Goal: Find contact information: Find contact information

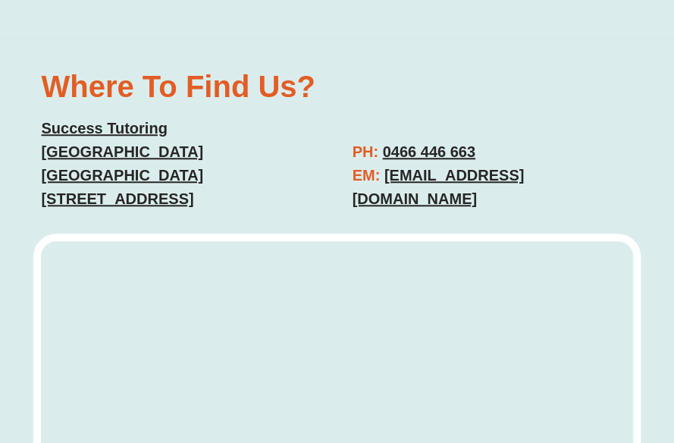
scroll to position [4365, 0]
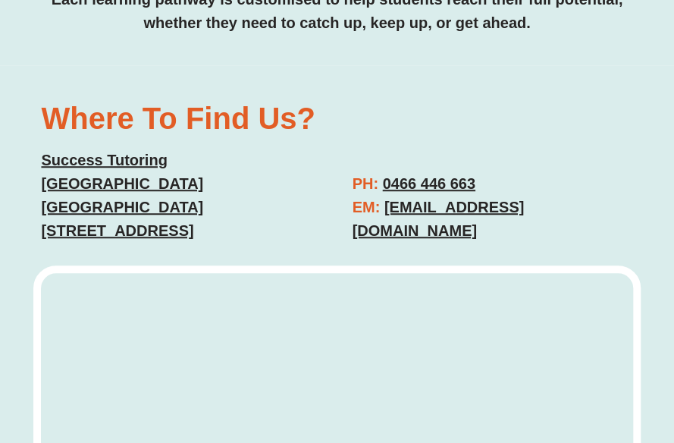
drag, startPoint x: 428, startPoint y: 178, endPoint x: 346, endPoint y: 158, distance: 84.2
click at [346, 164] on div "PH: [PHONE_NUMBER] EM: [EMAIL_ADDRESS][DOMAIN_NAME]" at bounding box center [493, 207] width 296 height 86
copy u "[EMAIL_ADDRESS][DOMAIN_NAME]"
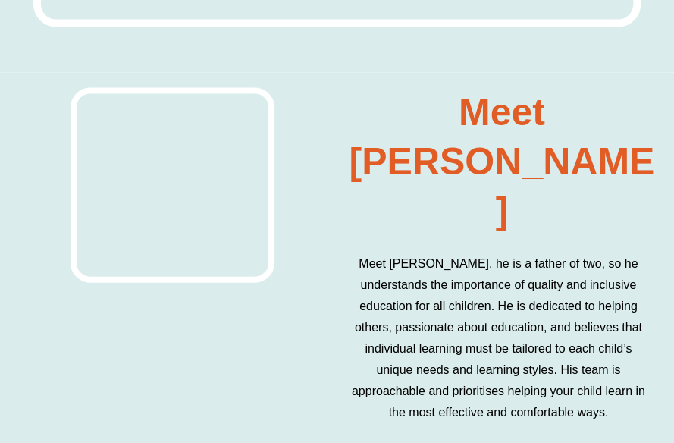
scroll to position [5102, 0]
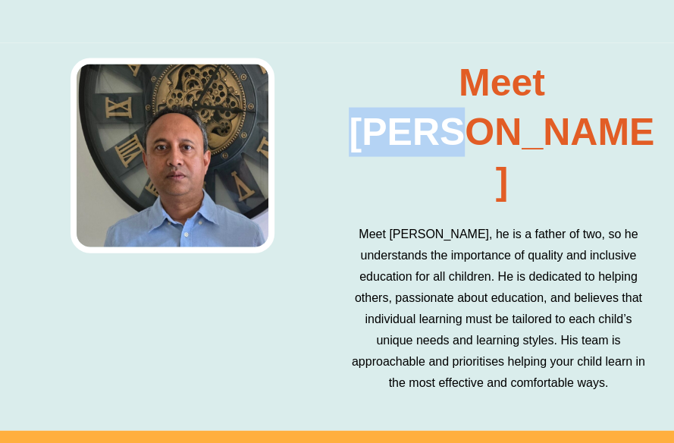
drag, startPoint x: 625, startPoint y: 23, endPoint x: 505, endPoint y: 21, distance: 120.5
click at [505, 58] on h2 "Meet [PERSON_NAME]" at bounding box center [502, 132] width 315 height 148
copy h2 "[PERSON_NAME]"
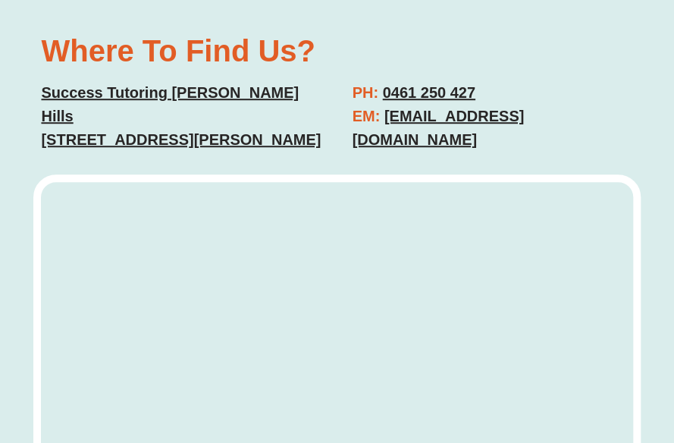
scroll to position [4359, 0]
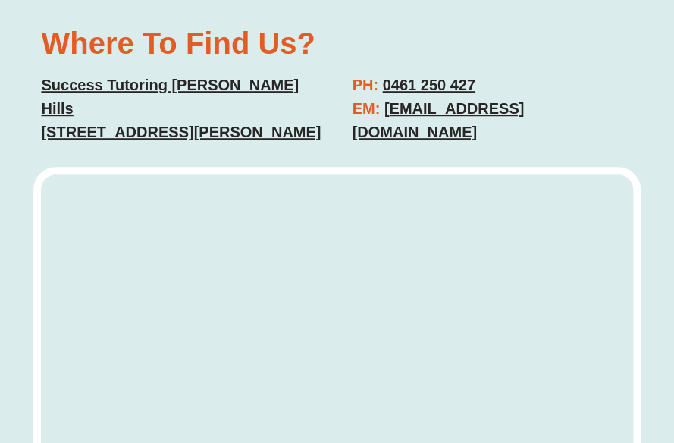
drag, startPoint x: 649, startPoint y: 121, endPoint x: 351, endPoint y: 123, distance: 297.9
click at [351, 123] on div "Where To Find Us? Success Tutoring Gregory Hills 67-77 Lasso Road Gregory Hills…" at bounding box center [337, 336] width 674 height 692
copy link "gregoryhills@successtutoring.com.au"
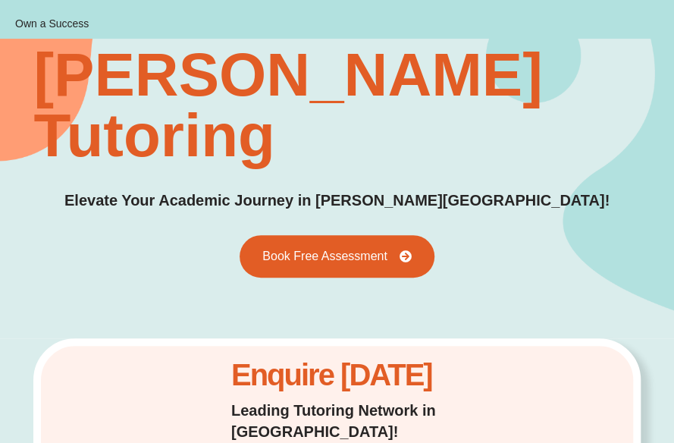
scroll to position [0, 0]
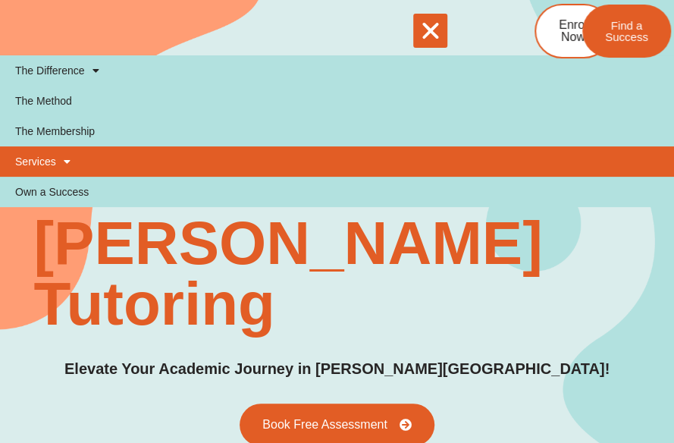
click at [45, 165] on link "Services" at bounding box center [337, 161] width 674 height 30
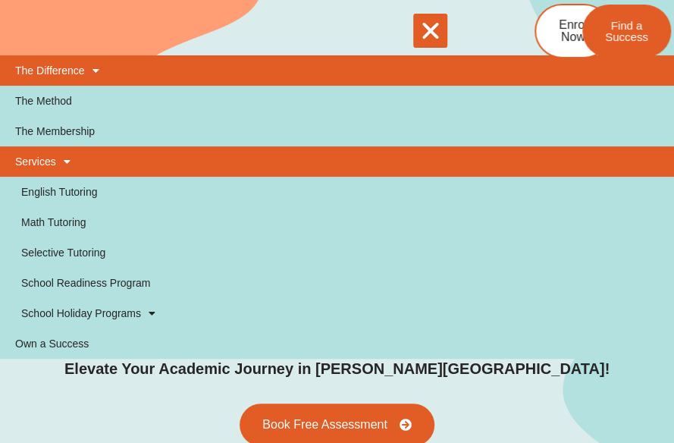
click at [80, 78] on link "The Difference" at bounding box center [337, 70] width 674 height 30
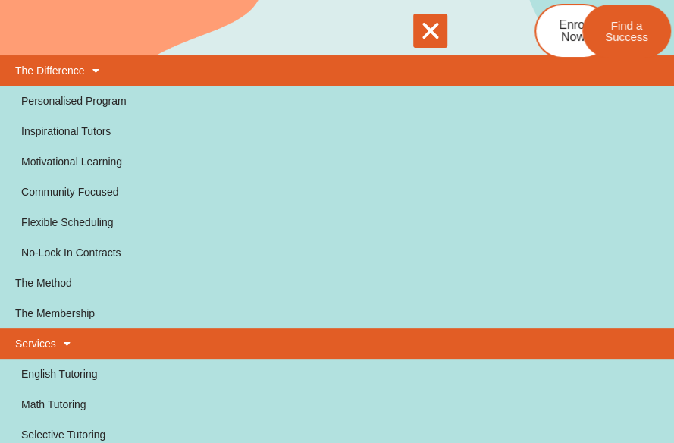
click at [101, 66] on link "The Difference" at bounding box center [337, 70] width 674 height 30
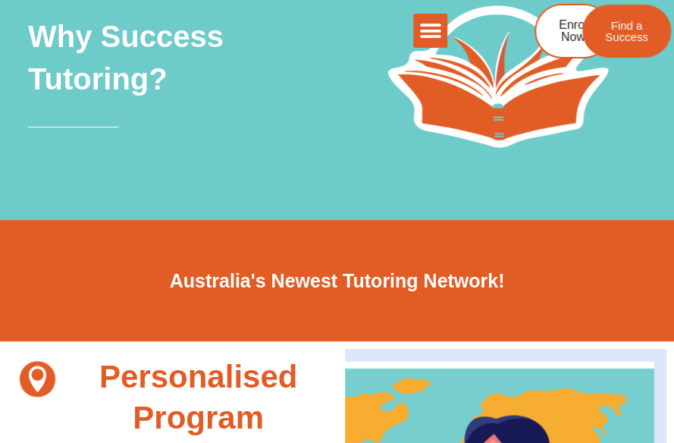
click at [425, 29] on icon "Menu Toggle" at bounding box center [429, 31] width 23 height 23
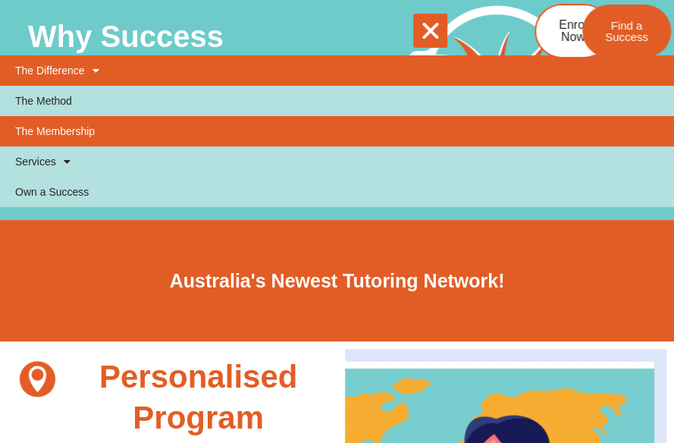
click at [77, 124] on link "The Membership" at bounding box center [337, 131] width 674 height 30
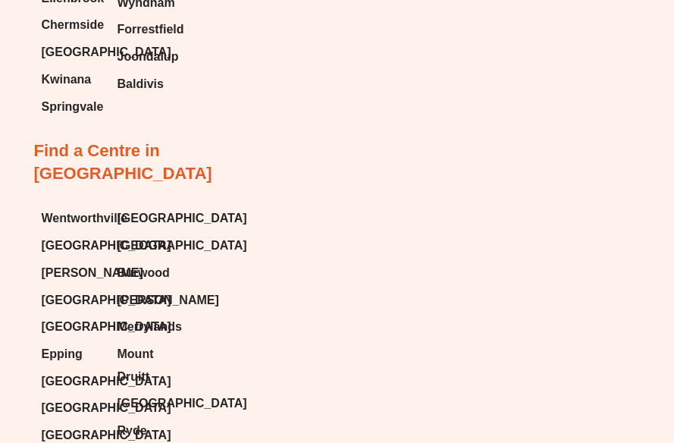
scroll to position [7135, 0]
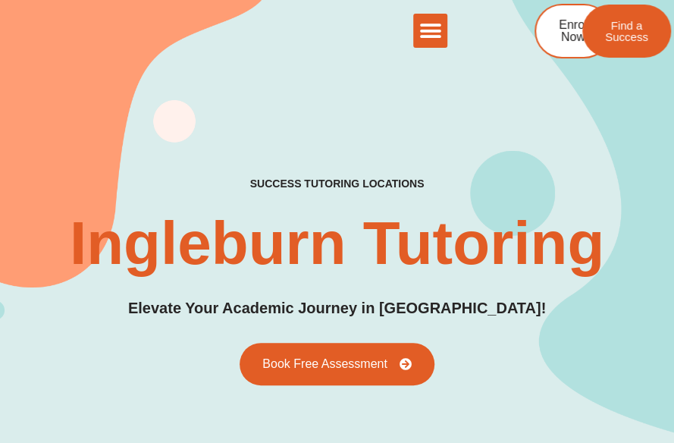
drag, startPoint x: 0, startPoint y: 0, endPoint x: 426, endPoint y: 39, distance: 427.8
click at [426, 39] on icon "Menu Toggle" at bounding box center [429, 31] width 23 height 23
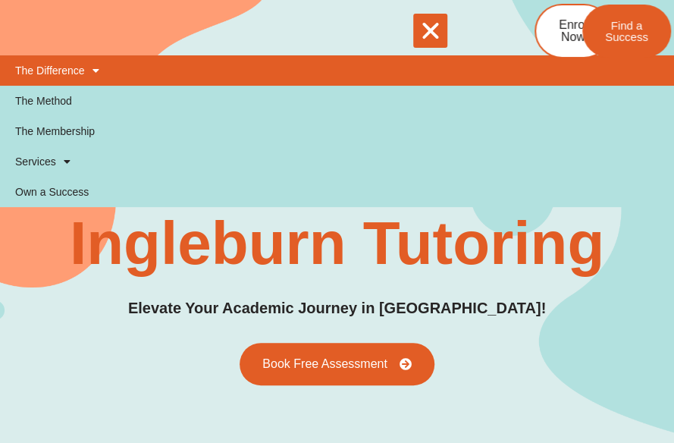
click at [87, 65] on span at bounding box center [92, 71] width 14 height 26
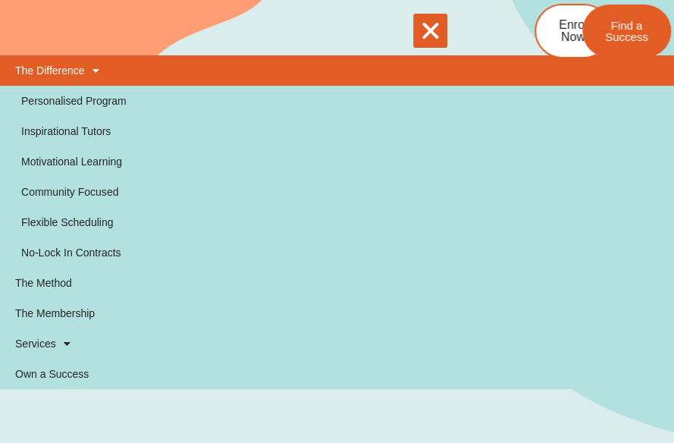
click at [87, 65] on span at bounding box center [92, 71] width 14 height 26
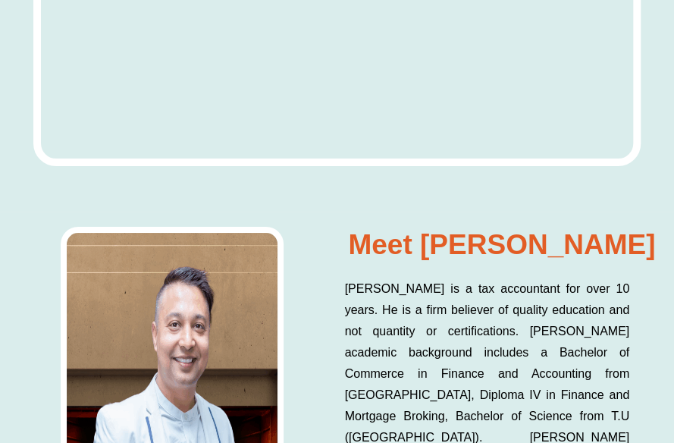
scroll to position [8013, 0]
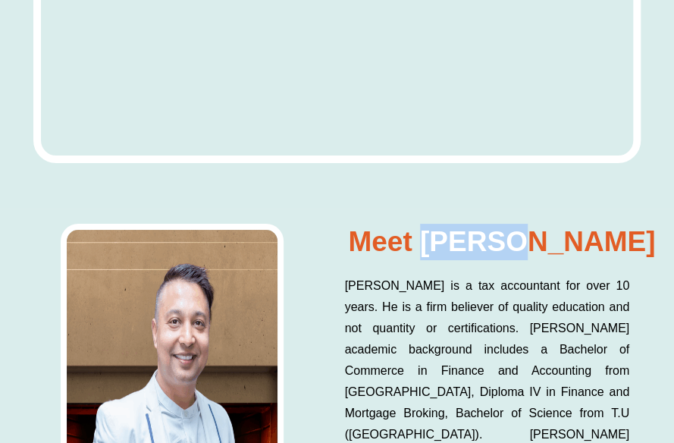
drag, startPoint x: 616, startPoint y: 161, endPoint x: 491, endPoint y: 163, distance: 124.3
click at [491, 224] on h2 "Meet Balram" at bounding box center [502, 242] width 315 height 36
copy h2 "Balram"
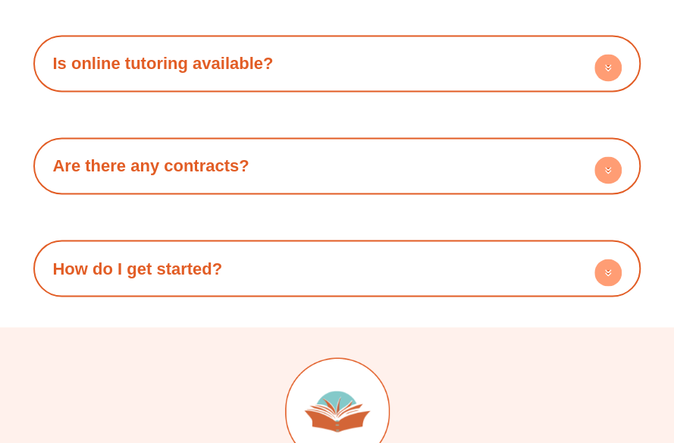
scroll to position [11127, 0]
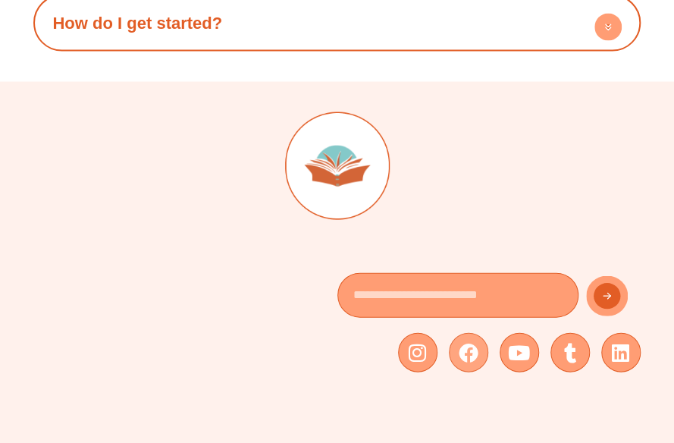
click at [475, 343] on icon at bounding box center [469, 353] width 20 height 20
